Goal: Task Accomplishment & Management: Use online tool/utility

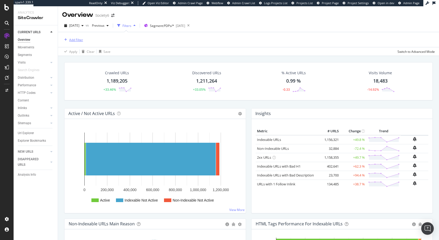
click at [79, 39] on div "Add Filter" at bounding box center [76, 40] width 14 height 4
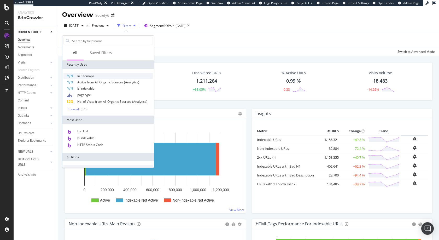
click at [85, 77] on span "In Sitemaps" at bounding box center [85, 76] width 17 height 4
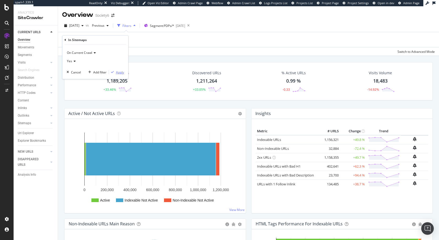
click at [119, 73] on div "Apply" at bounding box center [120, 72] width 8 height 4
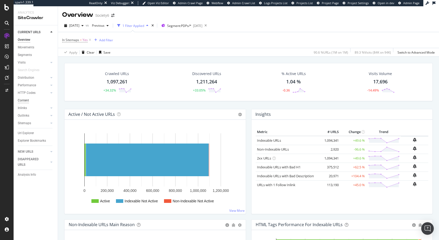
click at [24, 100] on div "Content" at bounding box center [23, 100] width 11 height 5
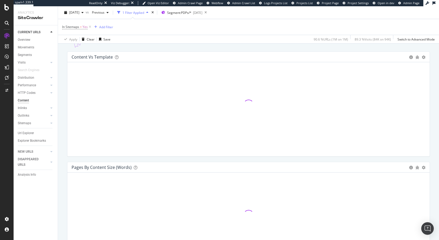
scroll to position [62, 0]
click at [90, 27] on icon at bounding box center [90, 26] width 4 height 5
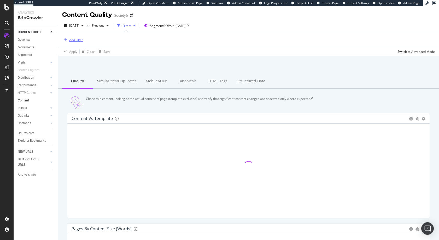
click at [77, 40] on div "Add Filter" at bounding box center [76, 40] width 14 height 4
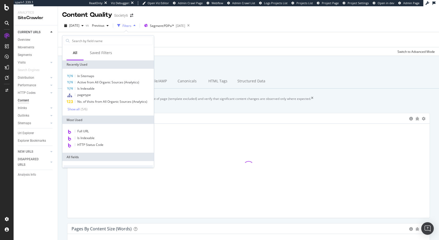
click at [212, 145] on div at bounding box center [249, 166] width 354 height 77
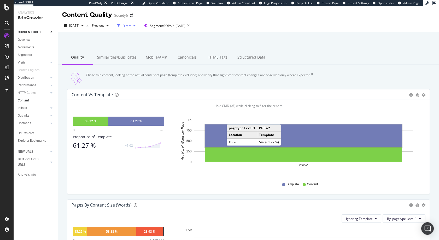
click at [131, 26] on div "Filters" at bounding box center [127, 26] width 9 height 4
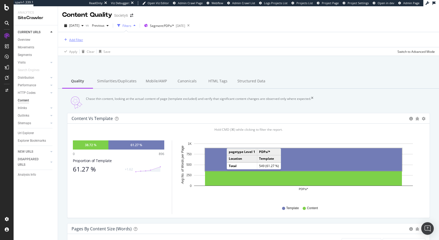
click at [74, 39] on div "Add Filter" at bounding box center [76, 40] width 14 height 4
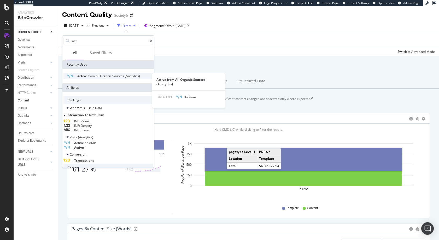
type input "act"
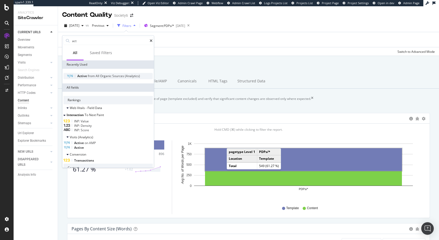
click at [82, 74] on span "Active" at bounding box center [82, 76] width 10 height 4
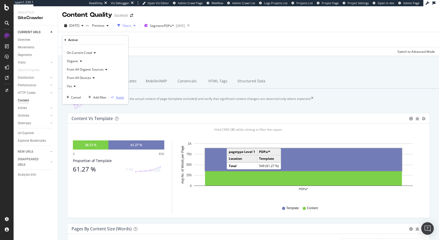
click at [119, 97] on div "Apply" at bounding box center [120, 97] width 8 height 4
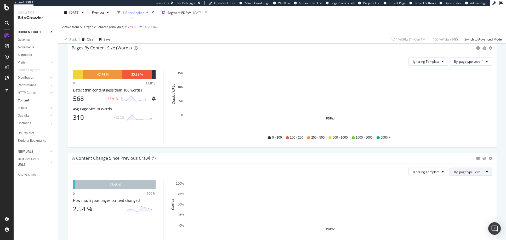
scroll to position [176, 0]
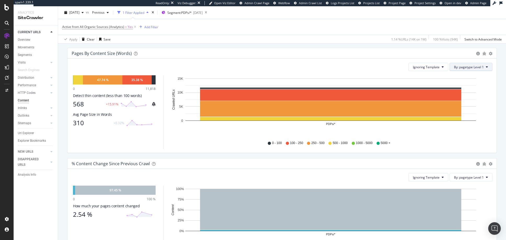
click at [439, 69] on span "By: pagetype Level 1" at bounding box center [469, 67] width 30 height 4
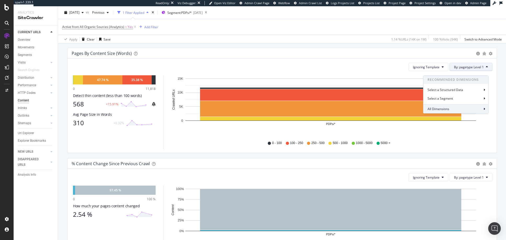
click at [439, 108] on span "All Dimensions" at bounding box center [438, 109] width 22 height 4
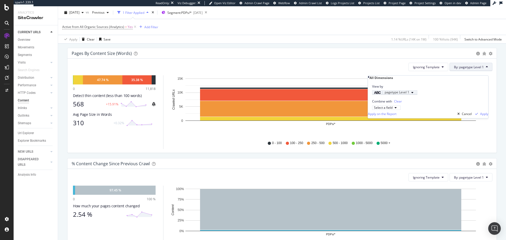
click at [409, 94] on div "pagetype Level 1" at bounding box center [391, 93] width 35 height 4
type input "ac"
click at [439, 107] on div "Combine with Clear Select a field" at bounding box center [428, 102] width 120 height 15
click at [392, 109] on div "Select a field" at bounding box center [383, 107] width 19 height 3
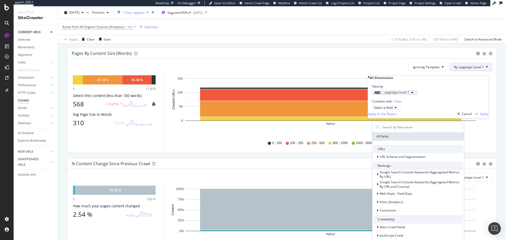
click at [396, 94] on span "pagetype Level 1" at bounding box center [396, 92] width 25 height 4
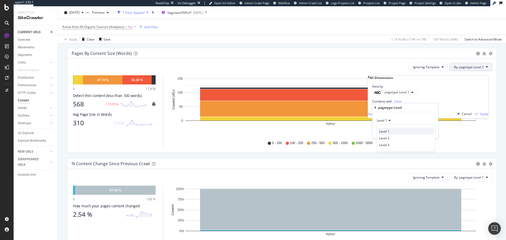
click at [383, 131] on span "Level 1" at bounding box center [384, 131] width 10 height 4
click at [439, 95] on div "View by pagetype Level 1" at bounding box center [428, 87] width 120 height 15
click at [389, 109] on div "Select a field" at bounding box center [383, 107] width 19 height 3
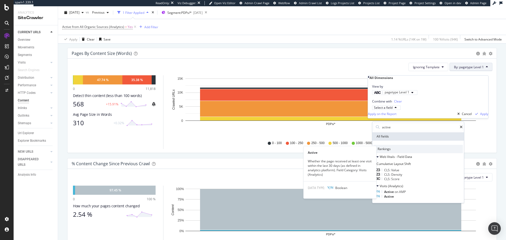
type input "active"
click at [394, 199] on span "Active" at bounding box center [389, 196] width 10 height 4
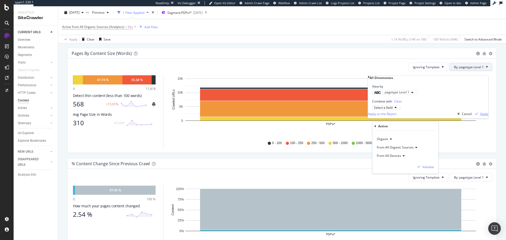
click at [439, 116] on div "Apply" at bounding box center [484, 114] width 8 height 4
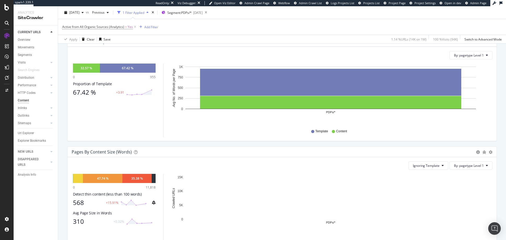
scroll to position [76, 0]
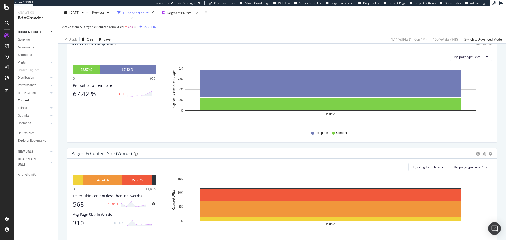
click at [130, 27] on span "Yes" at bounding box center [130, 26] width 5 height 7
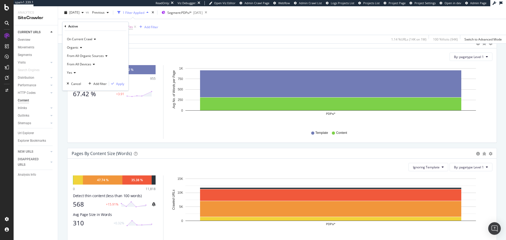
click at [74, 72] on icon at bounding box center [74, 72] width 4 height 3
click at [73, 89] on span "No" at bounding box center [71, 90] width 4 height 4
click at [120, 84] on div "Apply" at bounding box center [120, 84] width 8 height 4
